Goal: Task Accomplishment & Management: Use online tool/utility

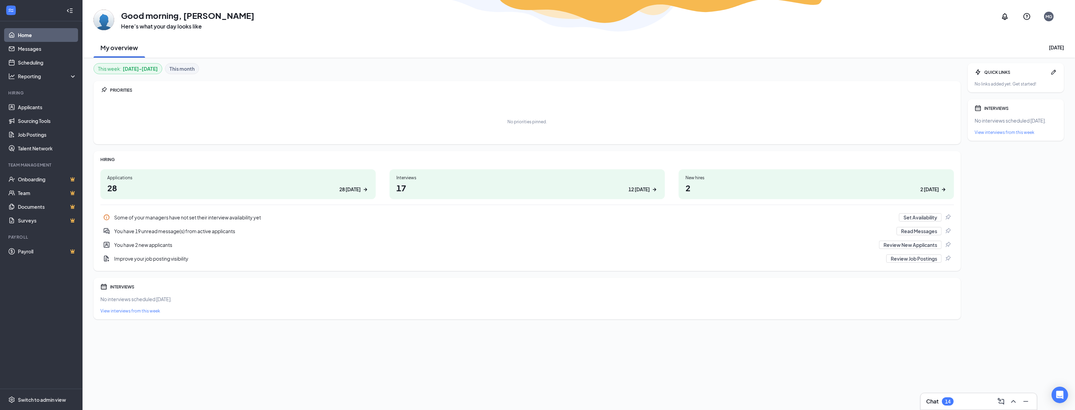
click at [234, 183] on h1 "28 28 today" at bounding box center [238, 188] width 262 height 12
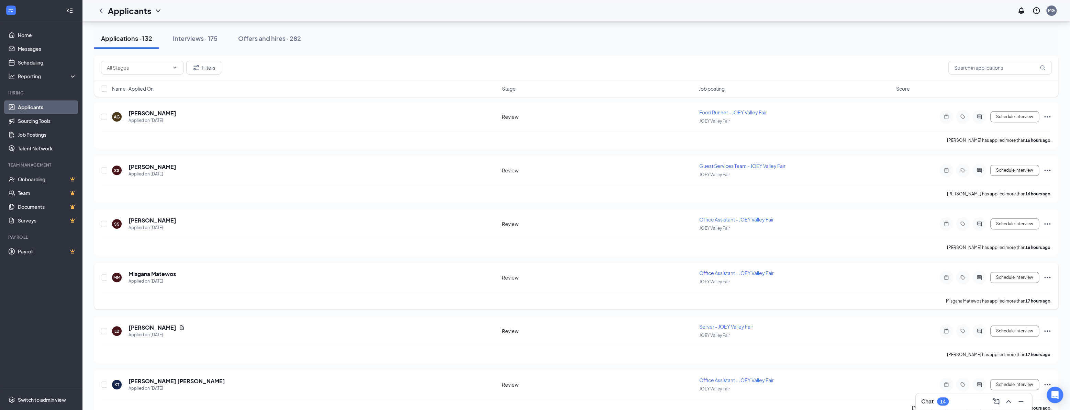
scroll to position [406, 0]
click at [975, 68] on input "text" at bounding box center [999, 68] width 103 height 14
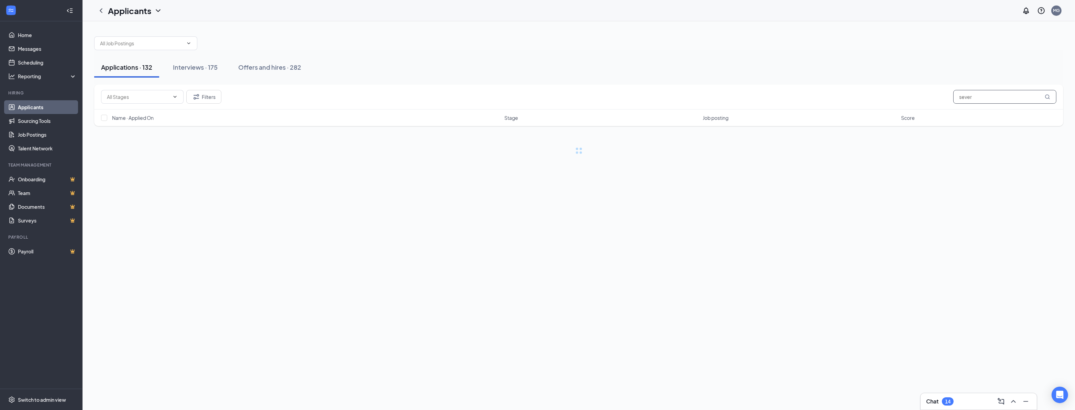
click at [963, 95] on input "sever" at bounding box center [1004, 97] width 103 height 14
type input "server"
click at [1049, 98] on icon "MagnifyingGlass" at bounding box center [1046, 96] width 5 height 5
click at [1047, 97] on icon "MagnifyingGlass" at bounding box center [1046, 96] width 5 height 5
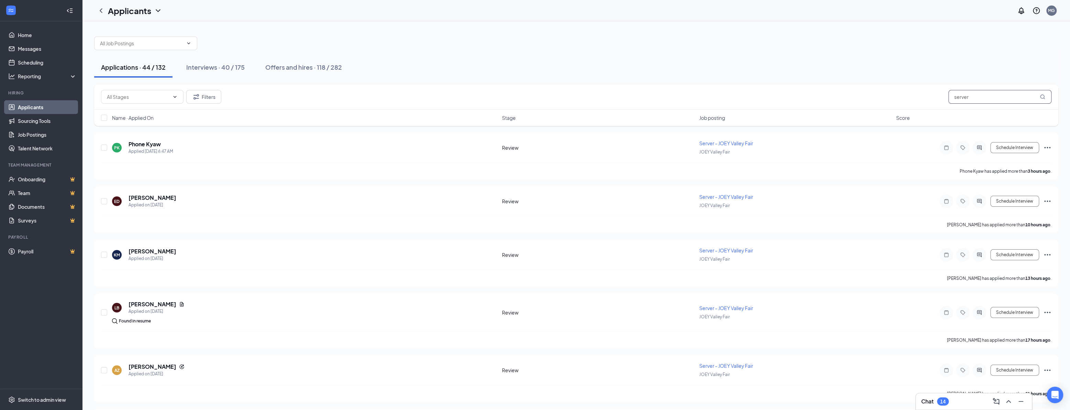
drag, startPoint x: 1009, startPoint y: 95, endPoint x: 776, endPoint y: 114, distance: 233.8
click at [776, 114] on div "Filters server Name · Applied On Stage Job posting Score" at bounding box center [576, 106] width 964 height 42
click at [899, 69] on div "Applications · 44 / 132 Interviews · 40 / 175 Offers and hires · 118 / 282" at bounding box center [576, 67] width 964 height 21
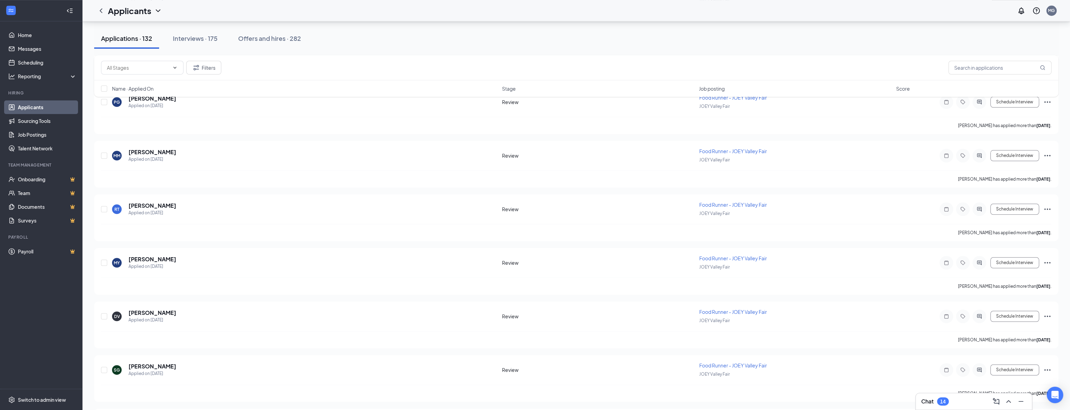
scroll to position [6746, 0]
drag, startPoint x: 686, startPoint y: 80, endPoint x: 655, endPoint y: 414, distance: 335.5
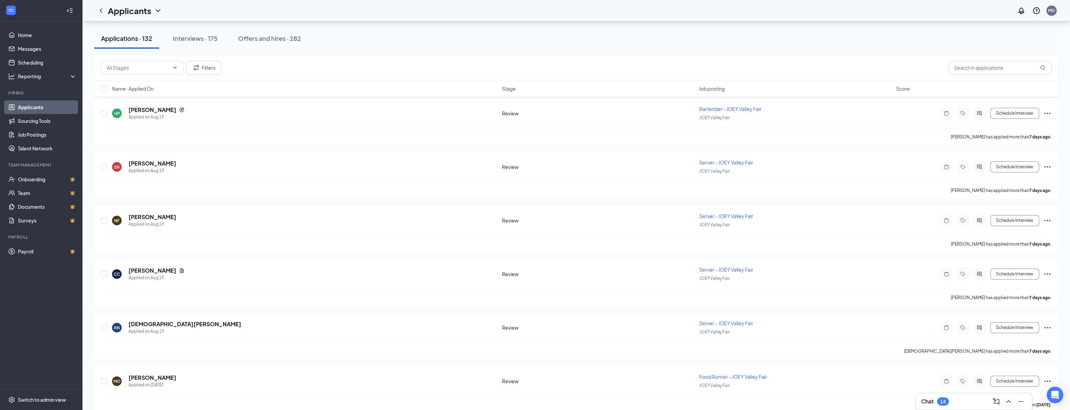
scroll to position [6027, 0]
